Goal: Information Seeking & Learning: Learn about a topic

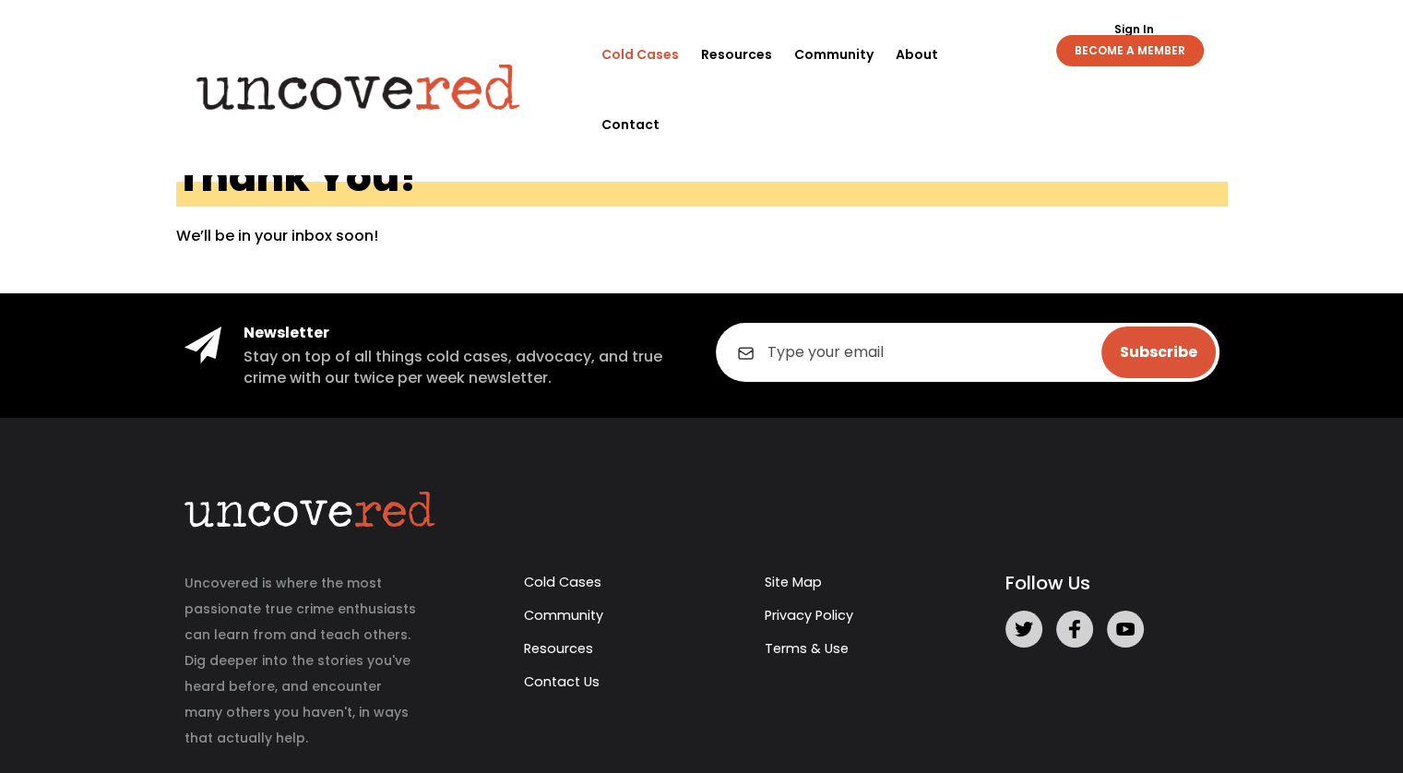
drag, startPoint x: 0, startPoint y: 0, endPoint x: 653, endPoint y: 53, distance: 655.1
click at [653, 53] on link "Cold Cases" at bounding box center [639, 54] width 77 height 70
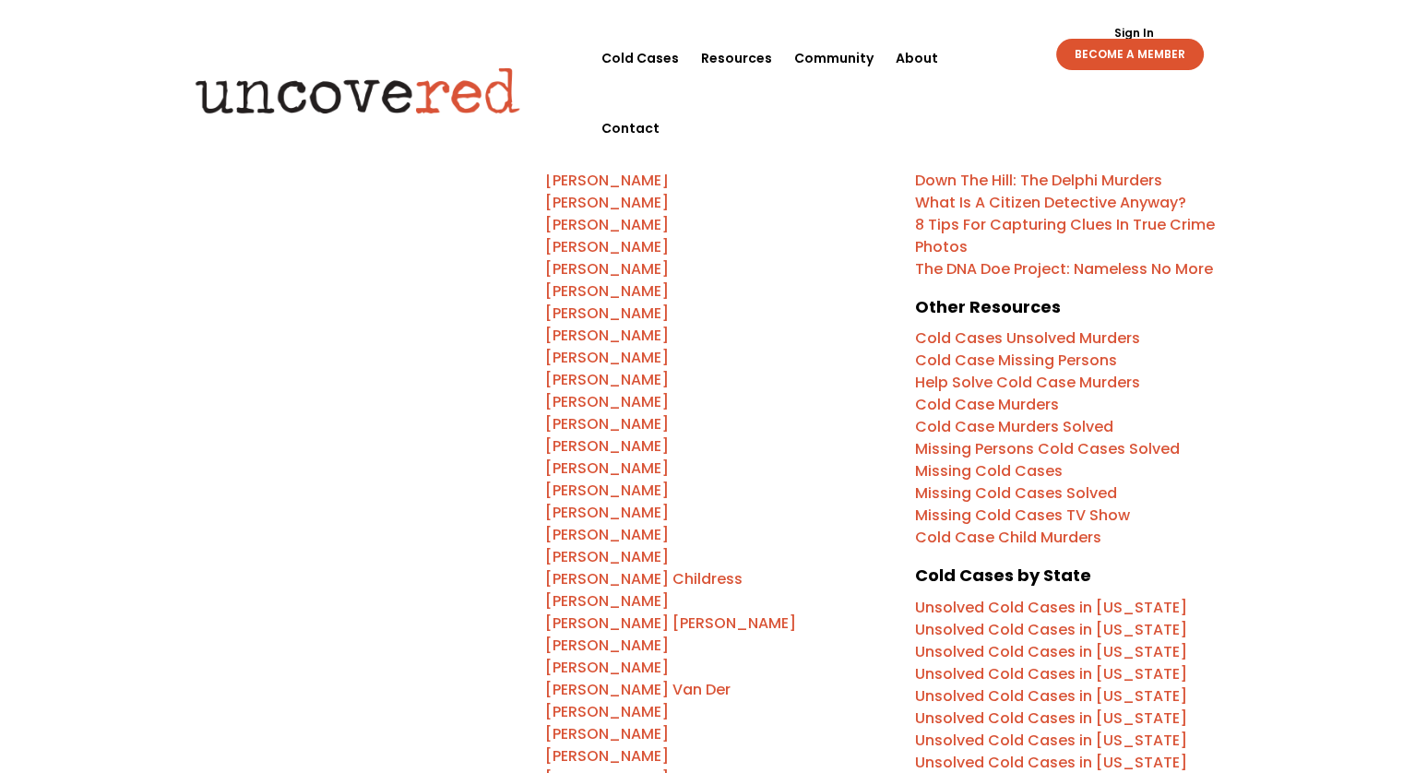
scroll to position [534, 0]
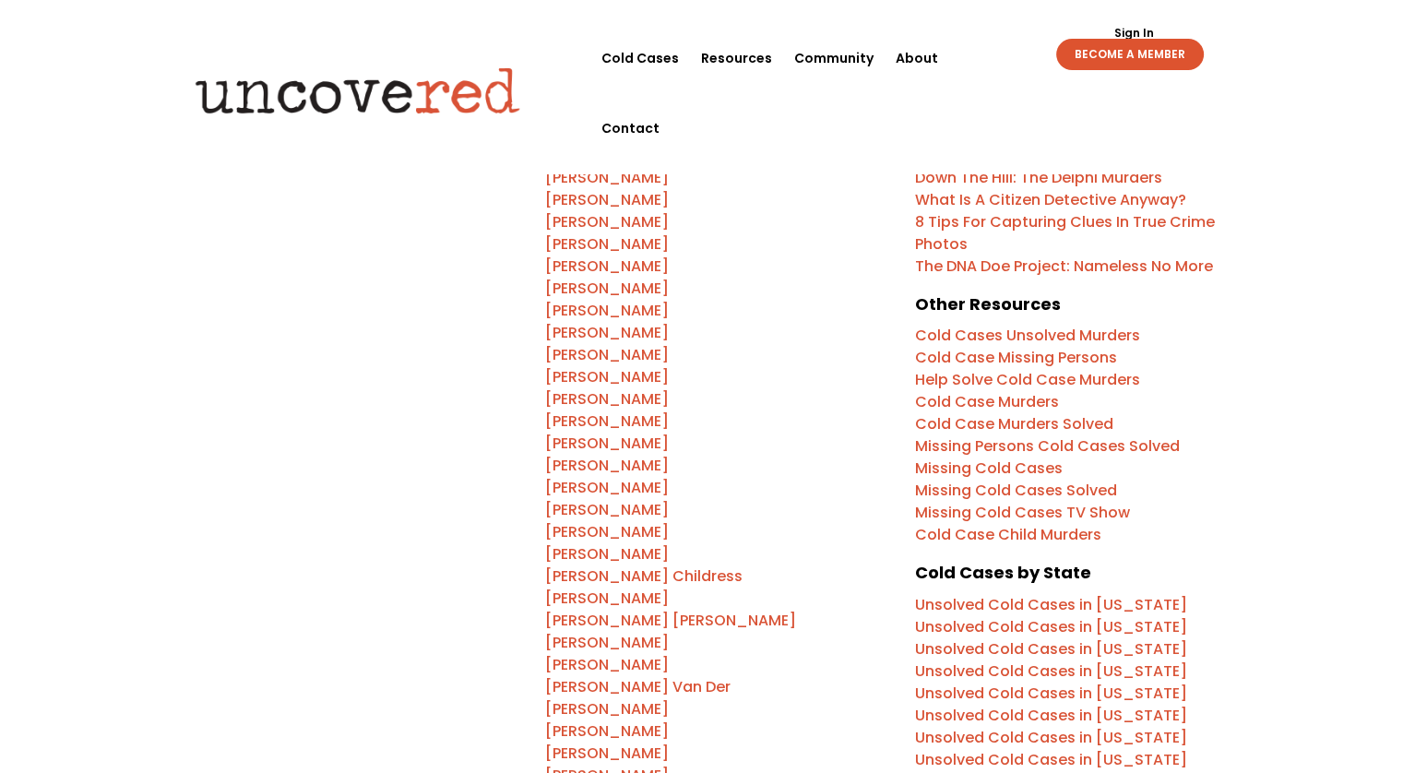
click at [1064, 378] on link "Help Solve Cold Case Murders" at bounding box center [1027, 379] width 225 height 21
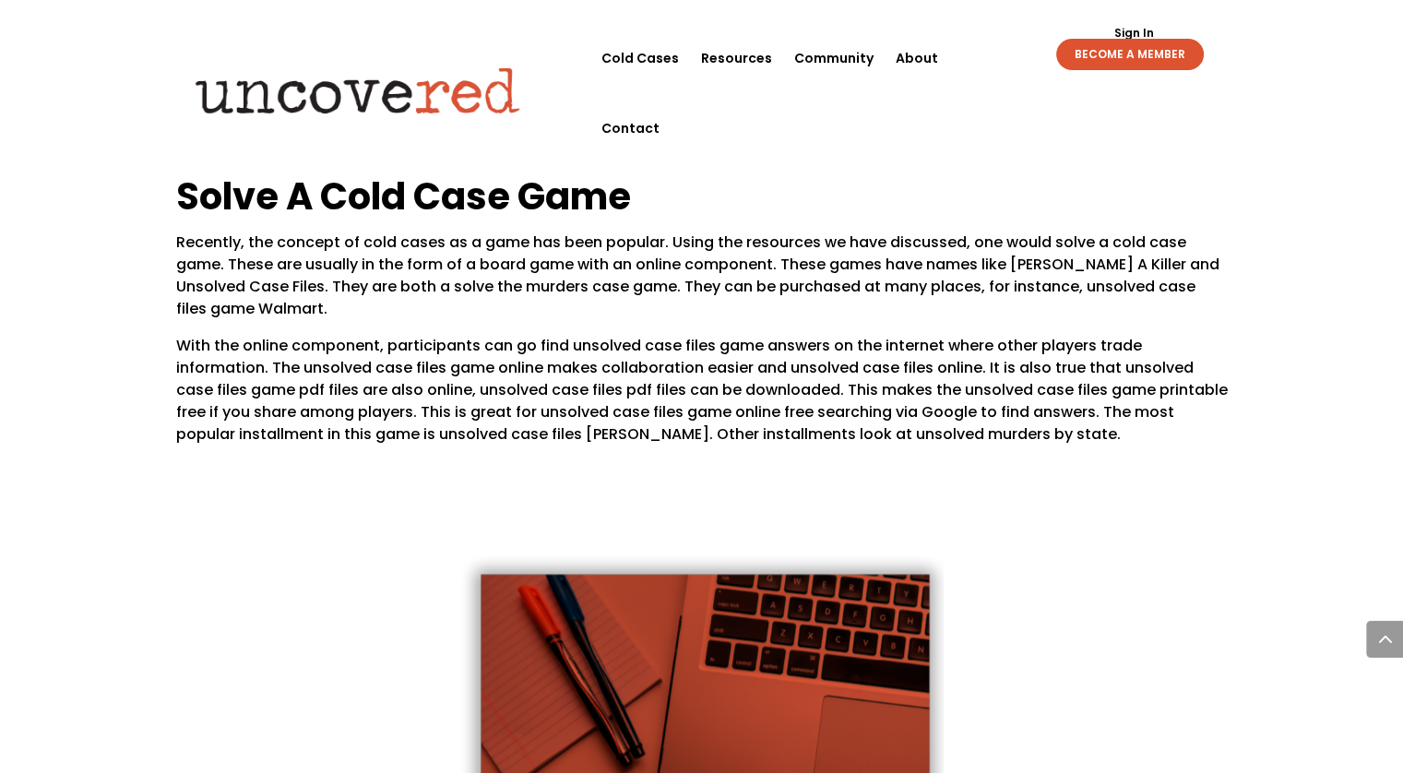
scroll to position [2460, 0]
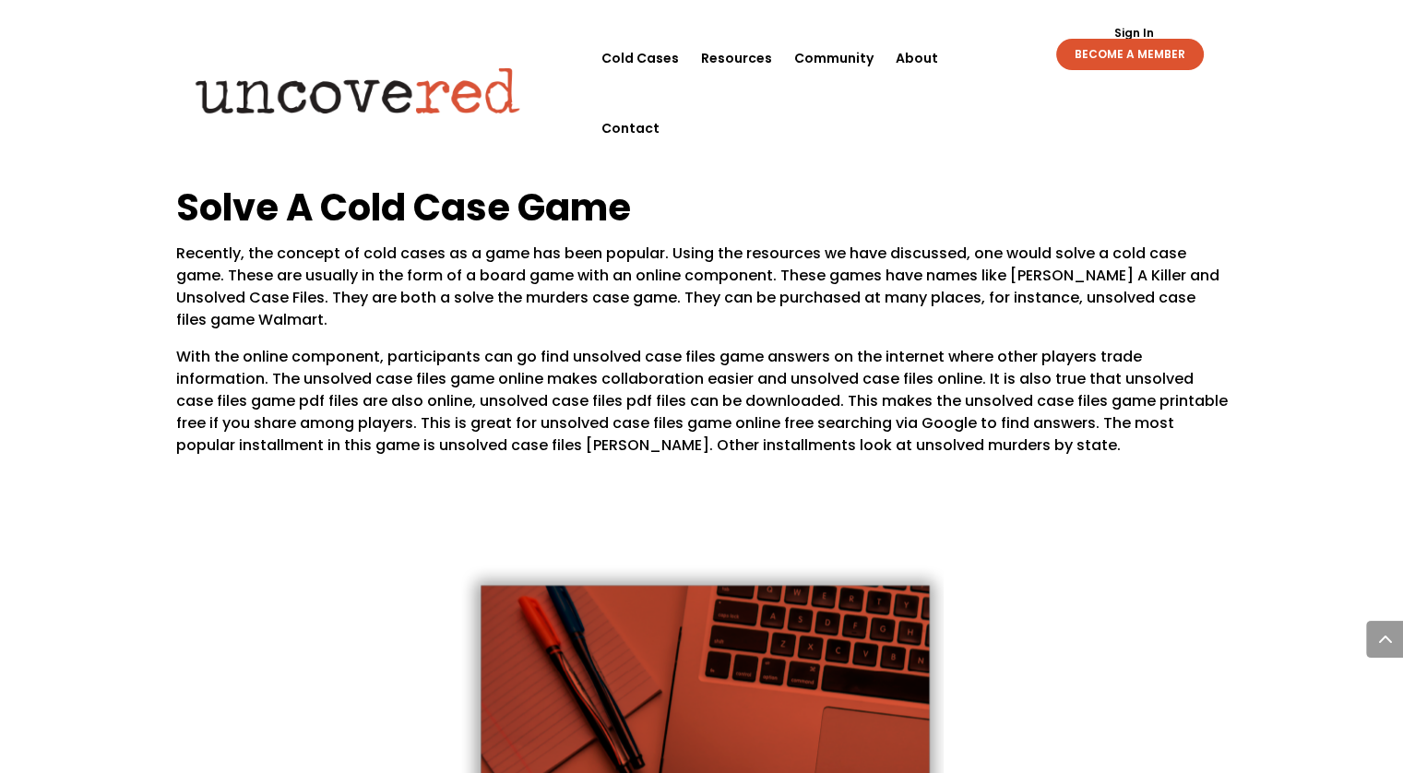
drag, startPoint x: 271, startPoint y: 375, endPoint x: 314, endPoint y: 375, distance: 42.4
drag, startPoint x: 314, startPoint y: 375, endPoint x: 273, endPoint y: 378, distance: 40.7
click at [273, 378] on p "With the online component, participants can go find unsolved case files game an…" at bounding box center [701, 401] width 1051 height 111
click at [267, 377] on p "With the online component, participants can go find unsolved case files game an…" at bounding box center [701, 401] width 1051 height 111
drag, startPoint x: 267, startPoint y: 377, endPoint x: 510, endPoint y: 387, distance: 243.7
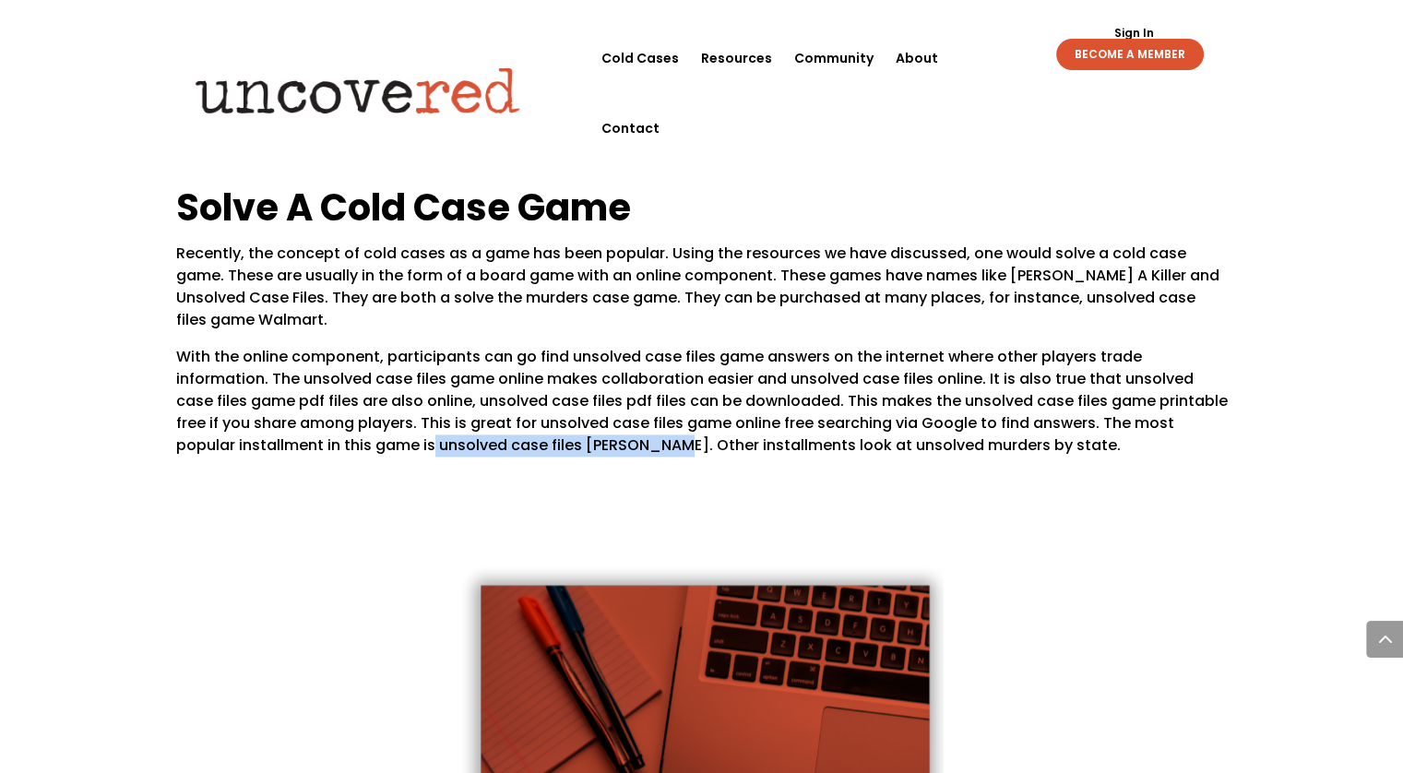
click at [510, 387] on p "With the online component, participants can go find unsolved case files game an…" at bounding box center [701, 401] width 1051 height 111
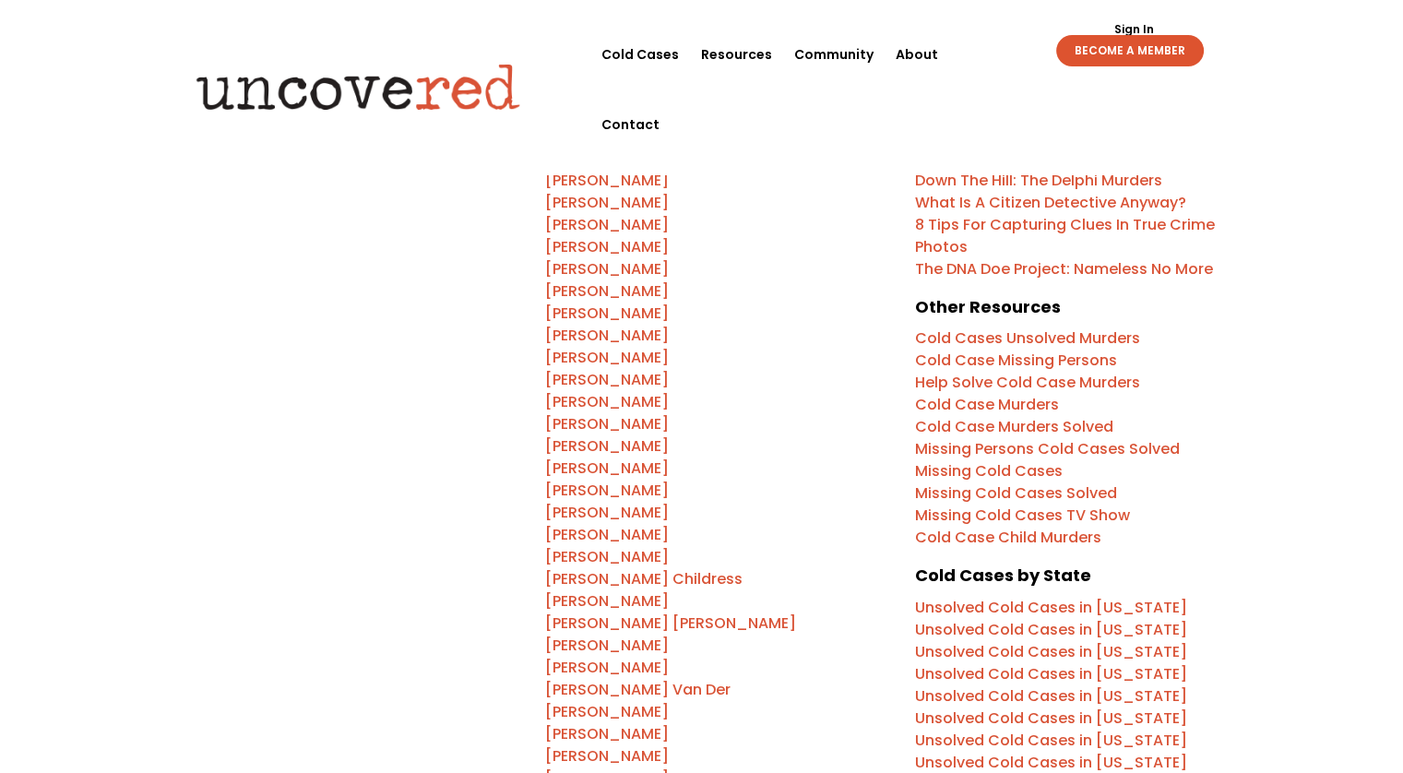
scroll to position [534, 0]
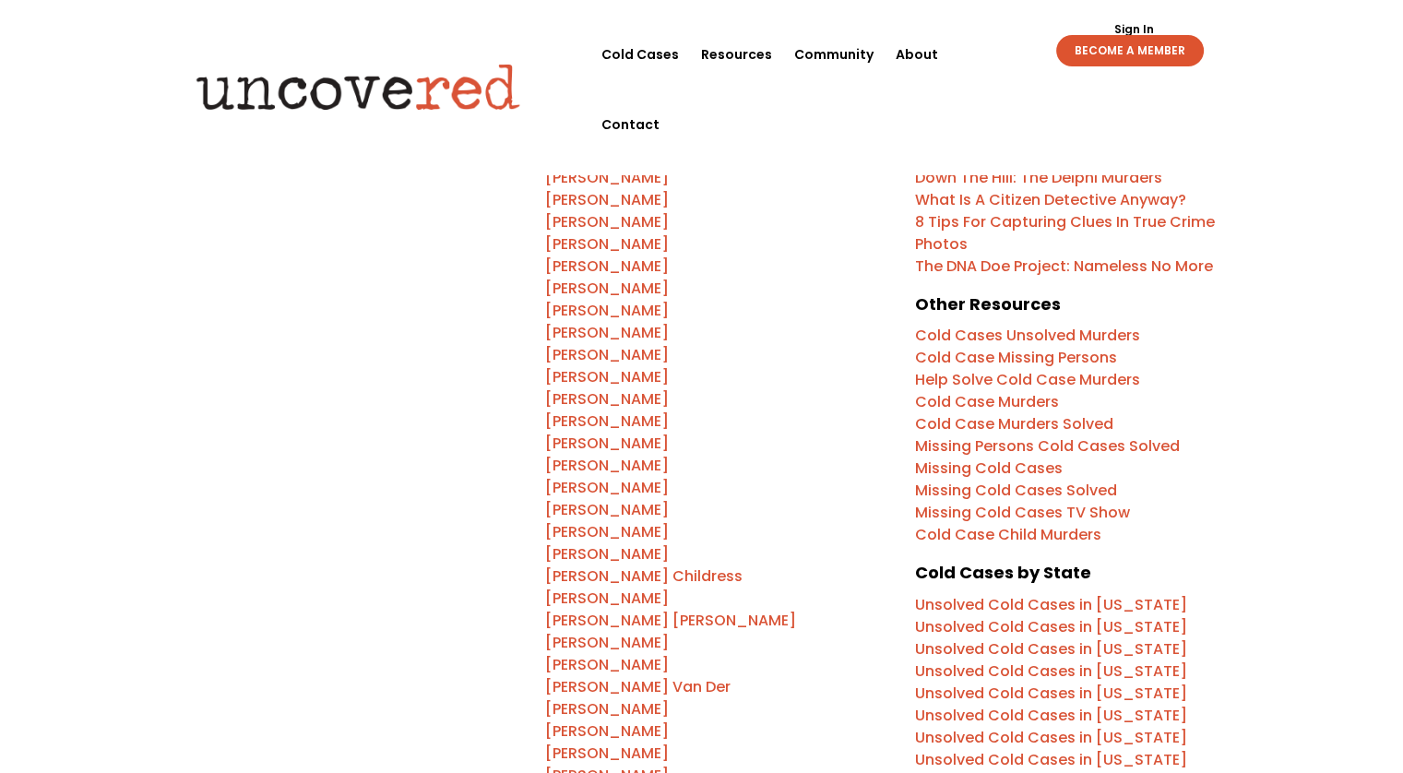
scroll to position [936, 0]
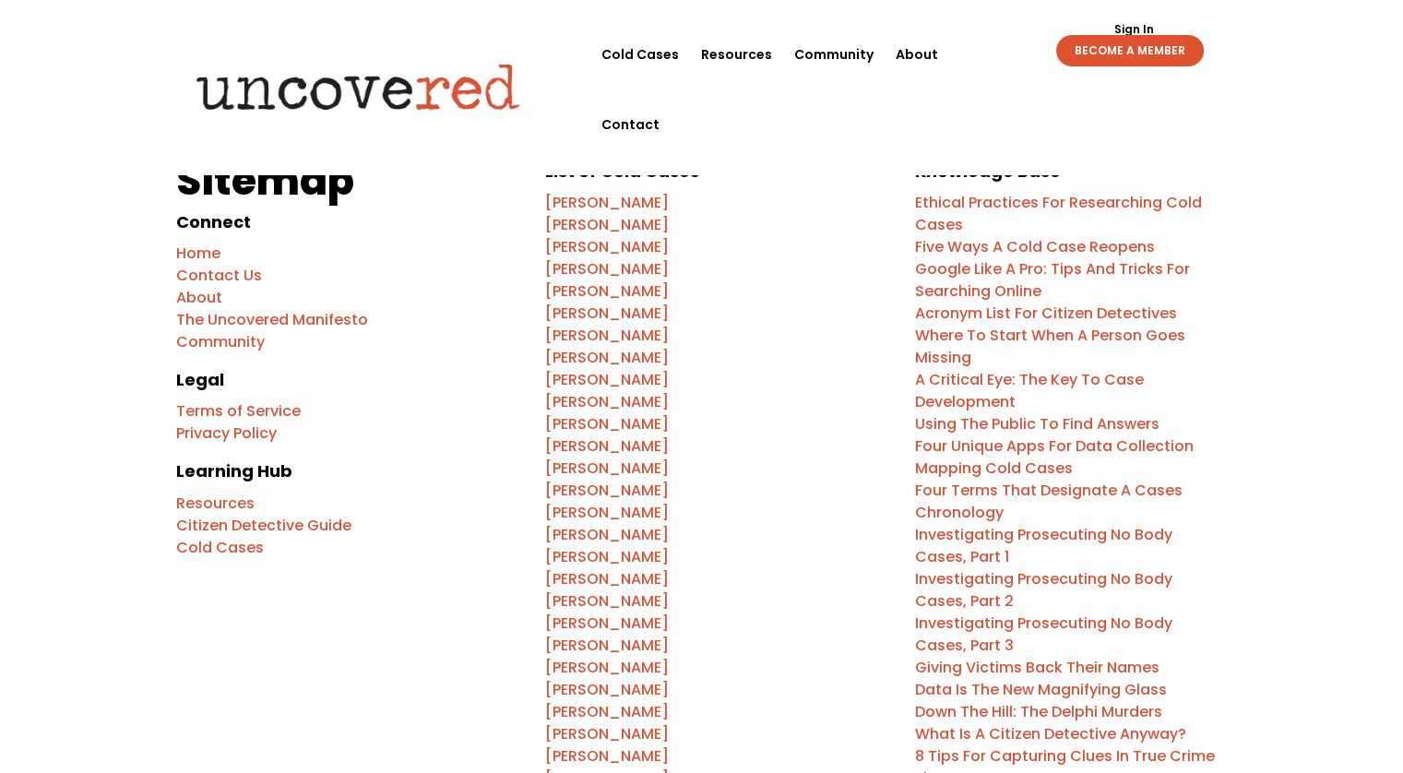
click at [320, 518] on link "Citizen Detective Guide" at bounding box center [263, 525] width 175 height 21
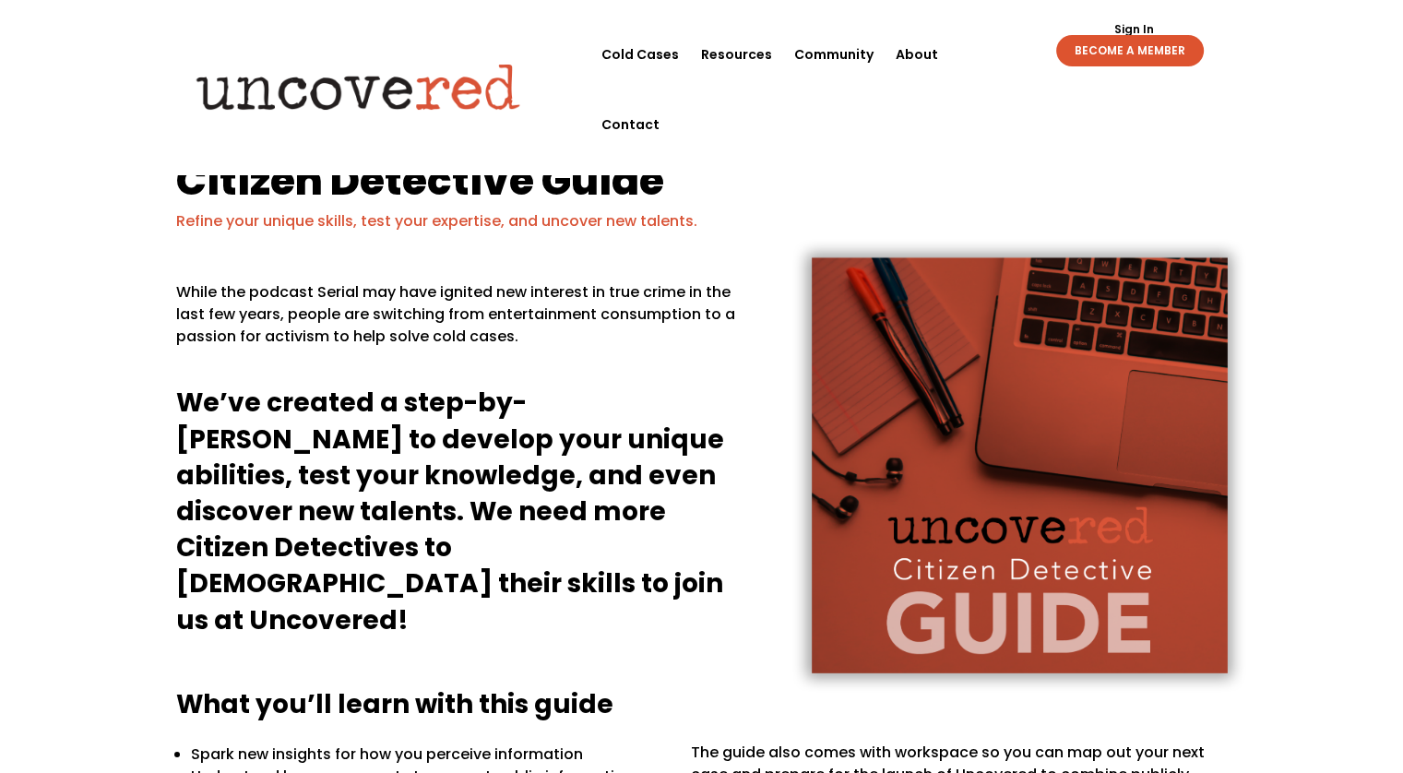
click at [1126, 25] on link "Sign In" at bounding box center [1134, 29] width 60 height 11
